Goal: Check status: Check status

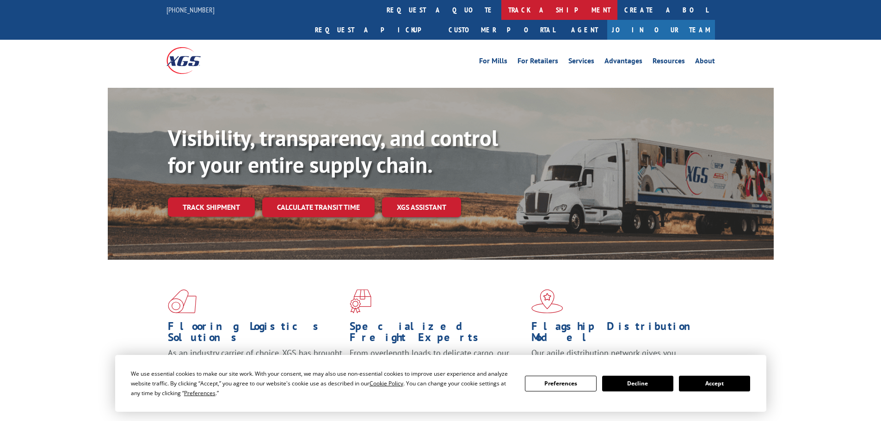
click at [501, 8] on link "track a shipment" at bounding box center [559, 10] width 116 height 20
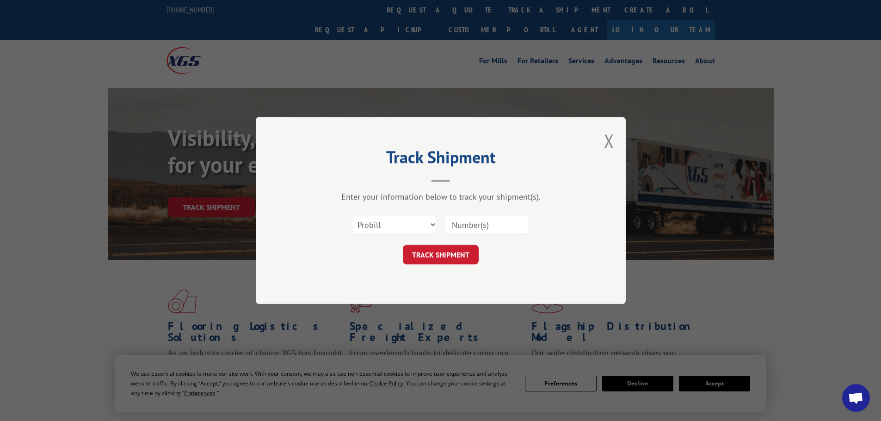
paste input "535219"
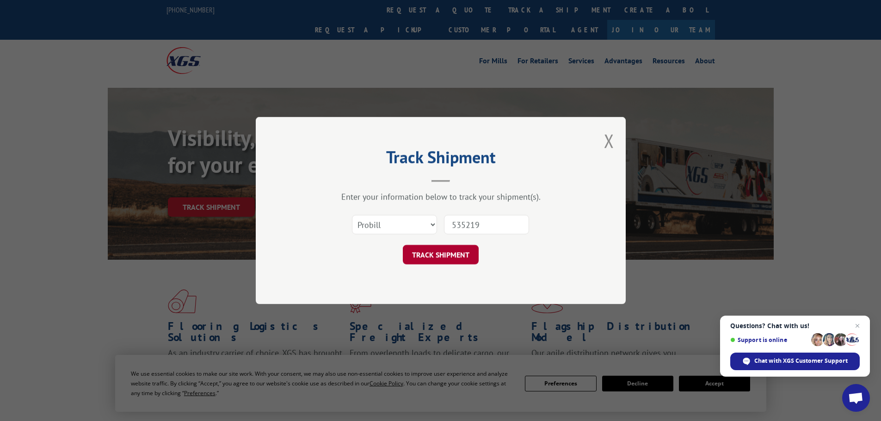
type input "535219"
click at [436, 256] on button "TRACK SHIPMENT" at bounding box center [441, 254] width 76 height 19
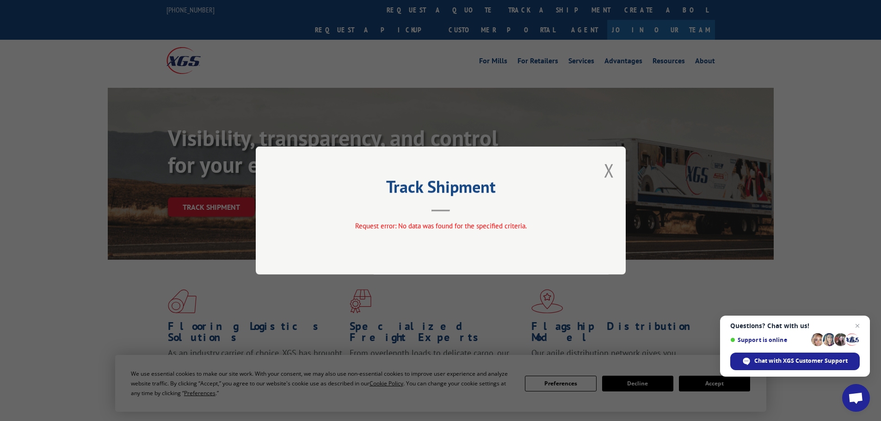
drag, startPoint x: 610, startPoint y: 171, endPoint x: 560, endPoint y: 135, distance: 61.0
click at [606, 171] on button "Close modal" at bounding box center [609, 170] width 10 height 25
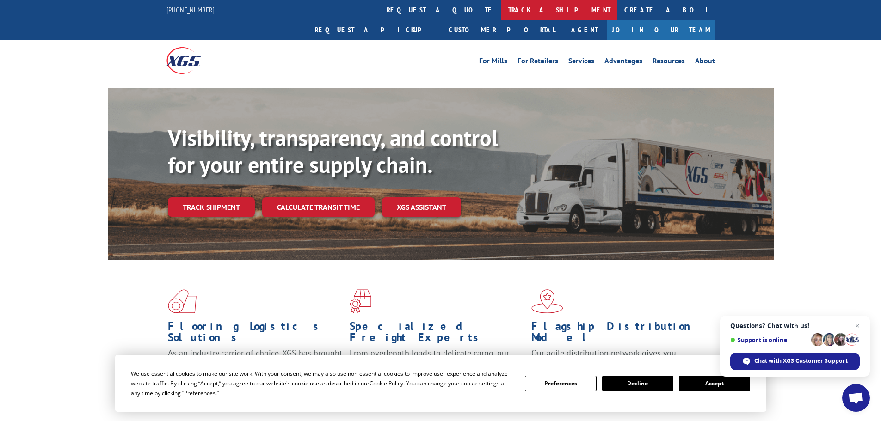
click at [501, 11] on link "track a shipment" at bounding box center [559, 10] width 116 height 20
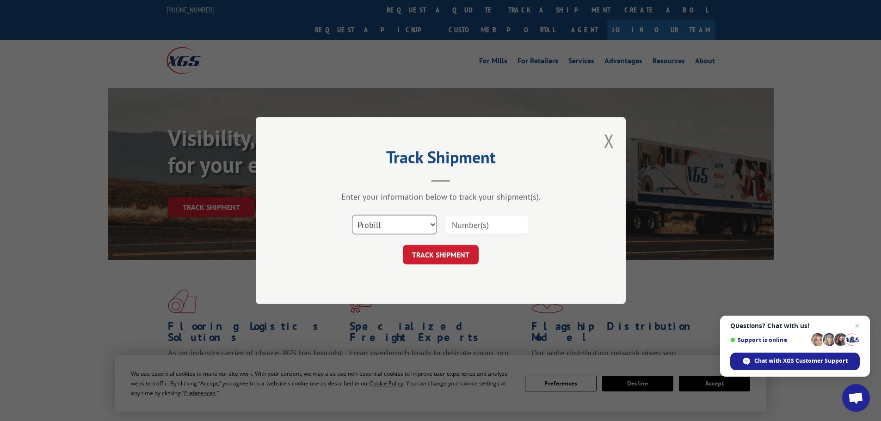
click at [373, 221] on select "Select category... Probill BOL PO" at bounding box center [394, 224] width 85 height 19
select select "po"
click at [352, 215] on select "Select category... Probill BOL PO" at bounding box center [394, 224] width 85 height 19
click at [460, 227] on input at bounding box center [486, 224] width 85 height 19
type input "67531318"
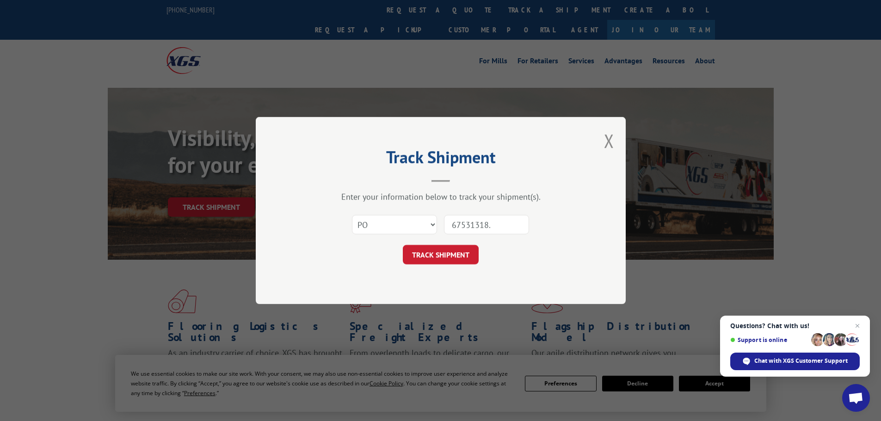
click button "TRACK SHIPMENT" at bounding box center [441, 254] width 76 height 19
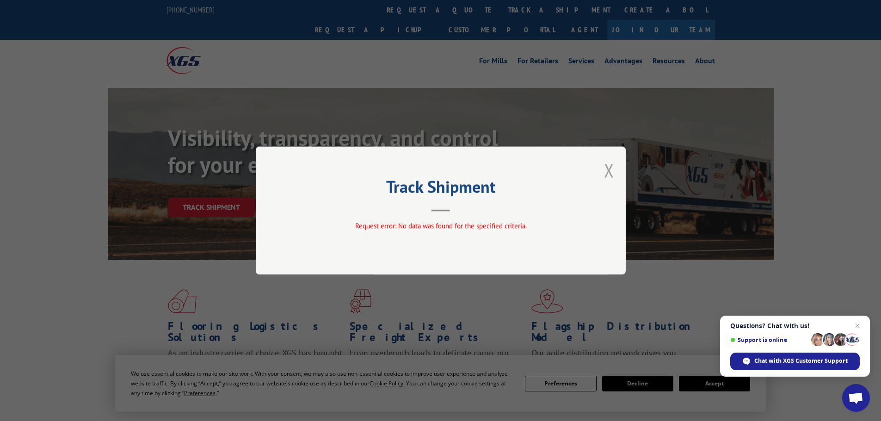
click at [611, 169] on button "Close modal" at bounding box center [609, 170] width 10 height 25
